Goal: Information Seeking & Learning: Learn about a topic

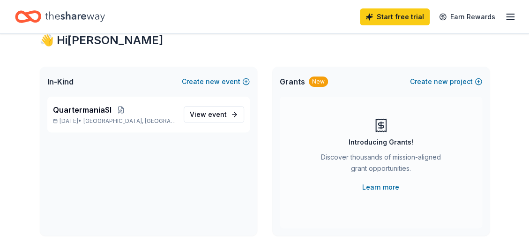
scroll to position [47, 0]
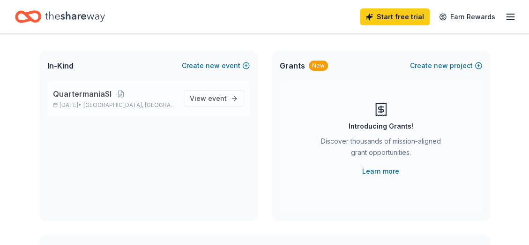
click at [73, 94] on span "QuartermaniaSI" at bounding box center [82, 93] width 59 height 11
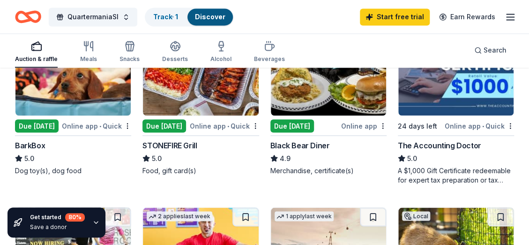
scroll to position [516, 0]
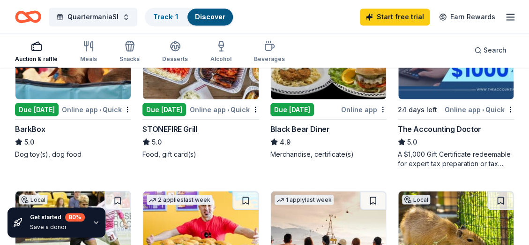
click at [423, 80] on img at bounding box center [455, 54] width 115 height 89
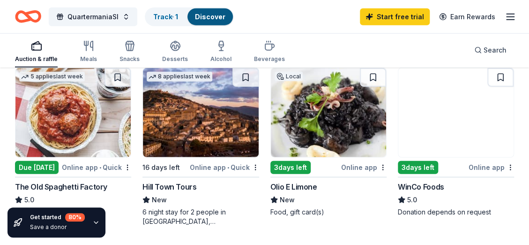
scroll to position [844, 0]
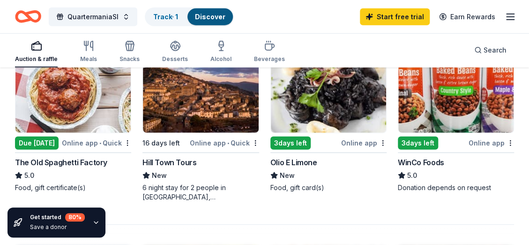
click at [437, 126] on img at bounding box center [455, 88] width 115 height 89
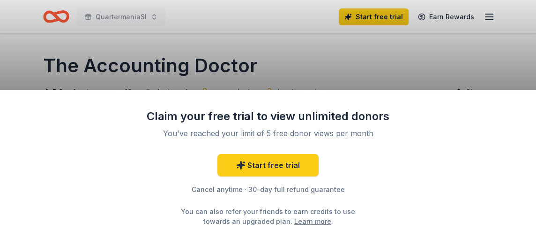
click at [289, 58] on div "Claim your free trial to view unlimited donors You've reached your limit of 5 f…" at bounding box center [268, 122] width 536 height 245
